Goal: Information Seeking & Learning: Understand process/instructions

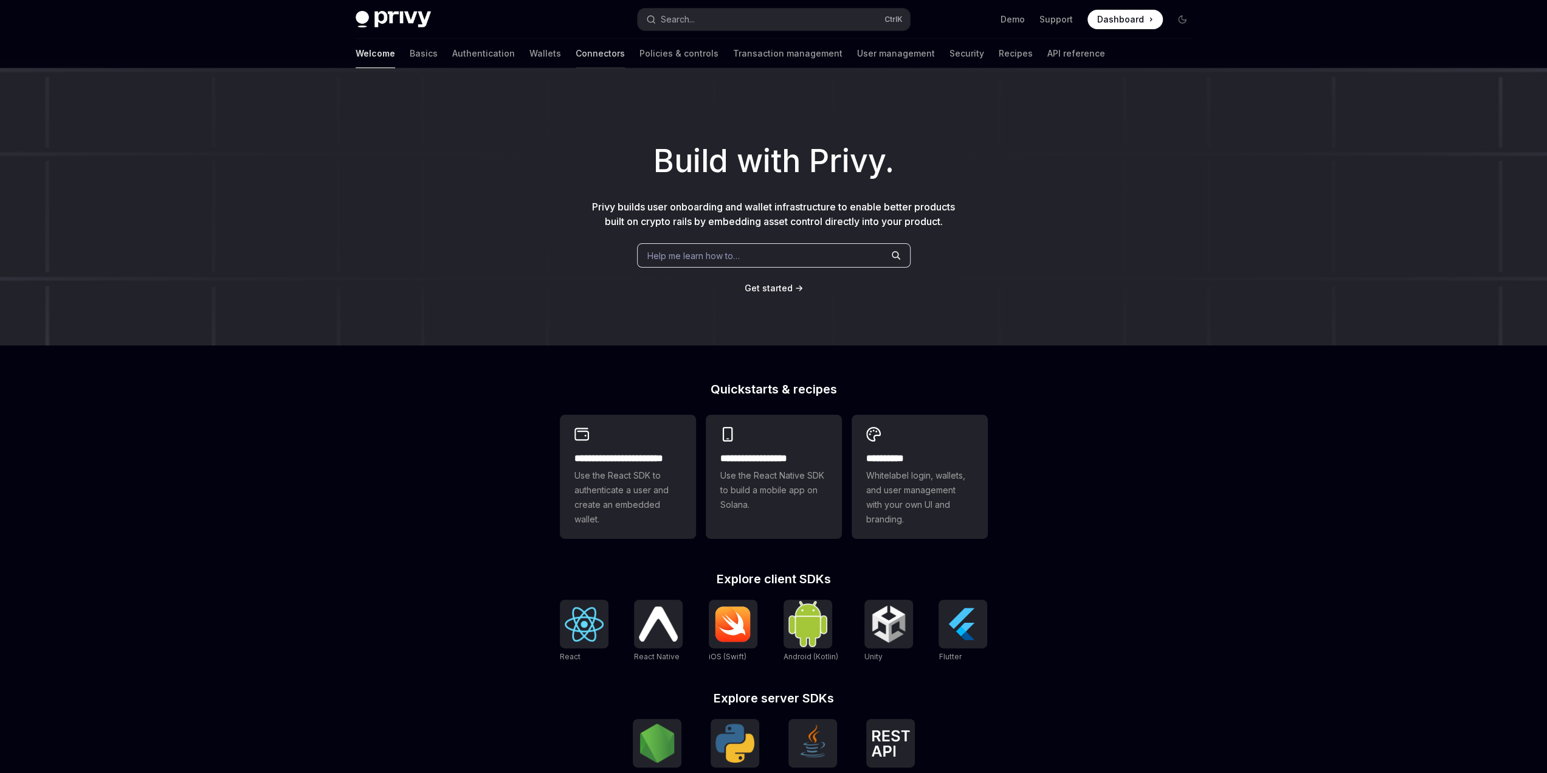
click at [576, 50] on link "Connectors" at bounding box center [600, 53] width 49 height 29
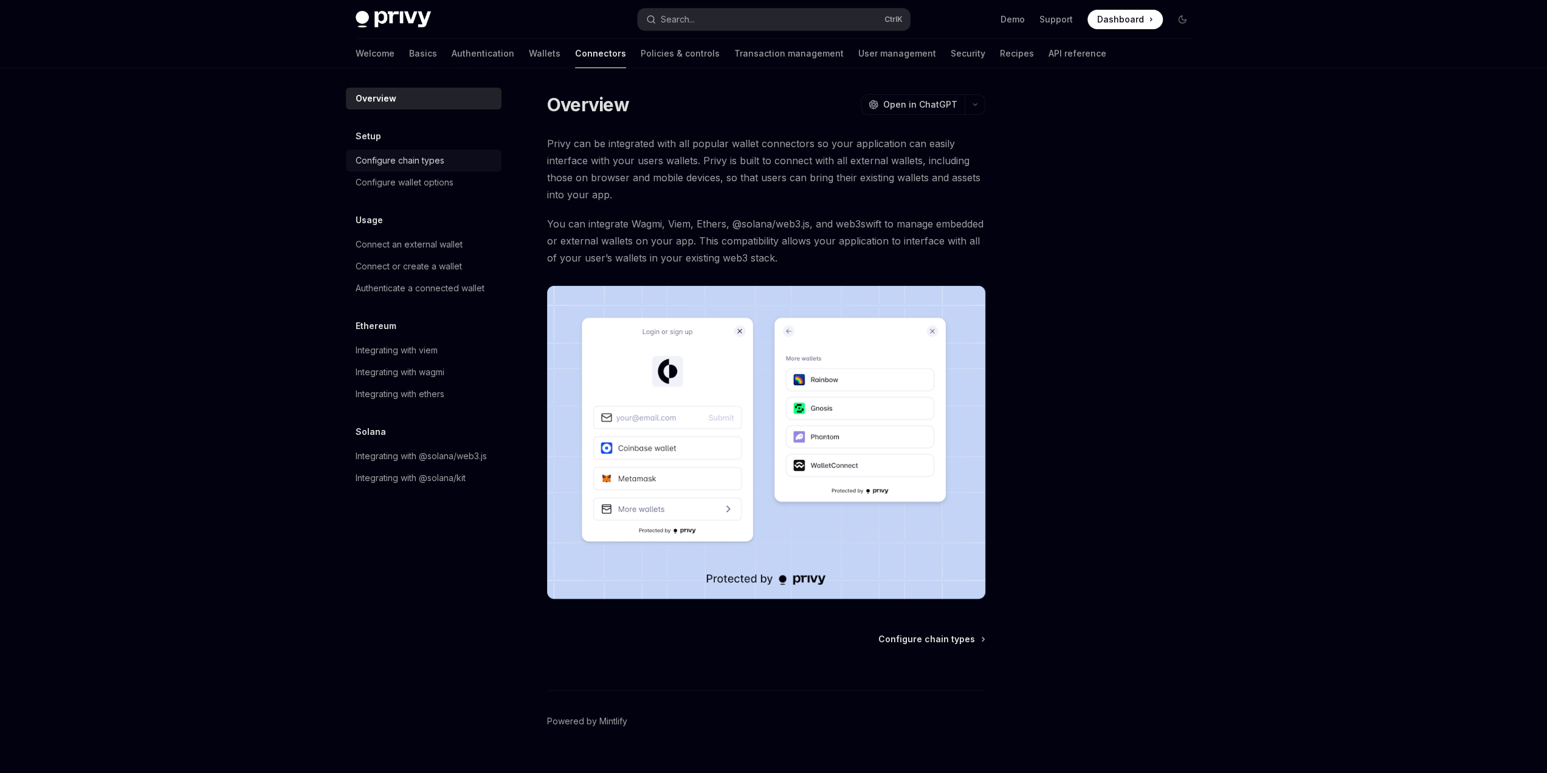
click at [443, 160] on div "Configure chain types" at bounding box center [400, 160] width 89 height 15
type textarea "*"
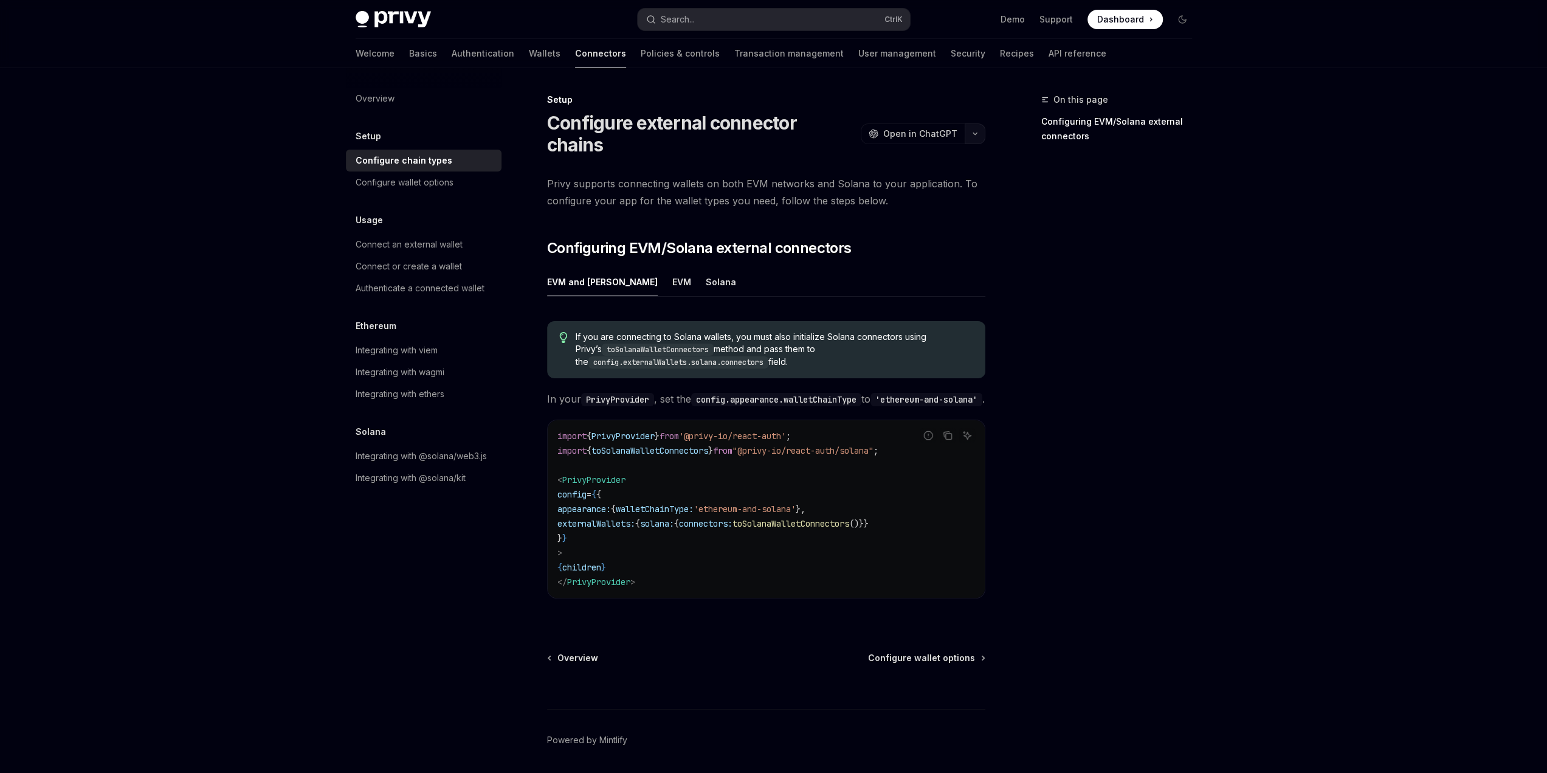
click at [974, 126] on button "button" at bounding box center [975, 133] width 21 height 21
click at [1050, 286] on div "On this page Configuring EVM/Solana external connectors" at bounding box center [1109, 432] width 185 height 680
